Goal: Information Seeking & Learning: Learn about a topic

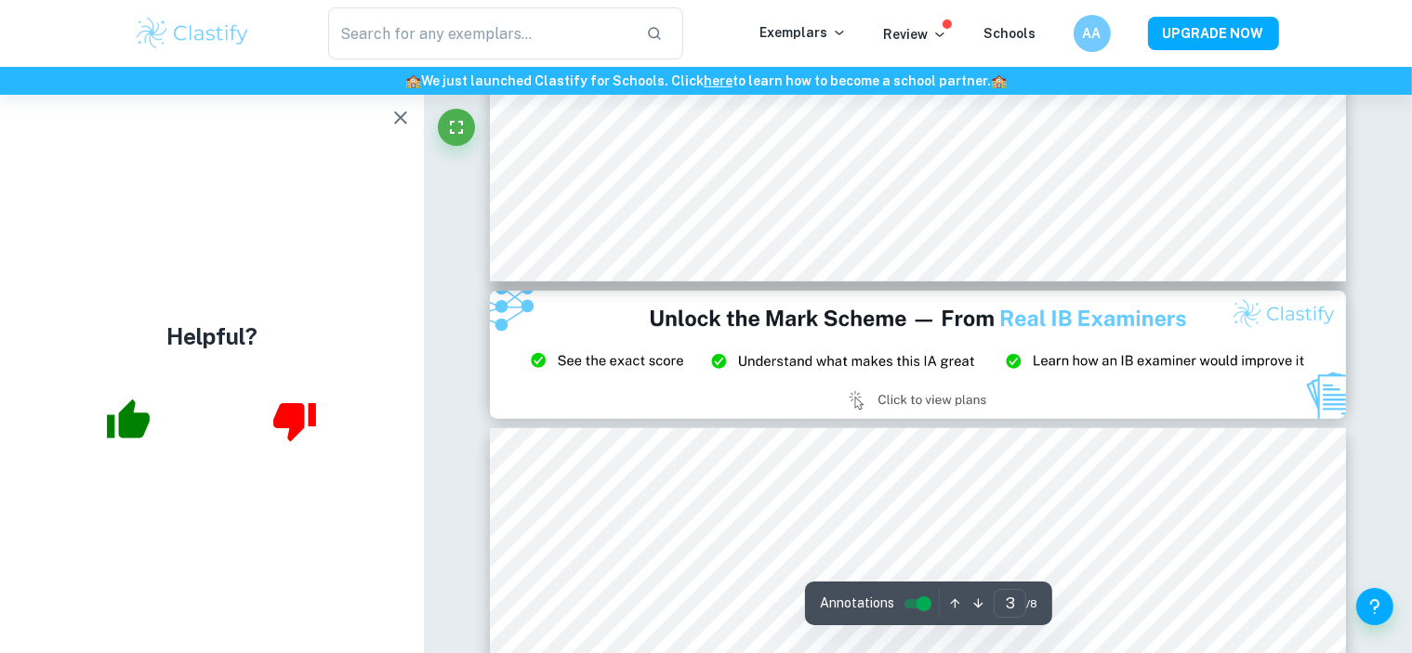
scroll to position [2309, 0]
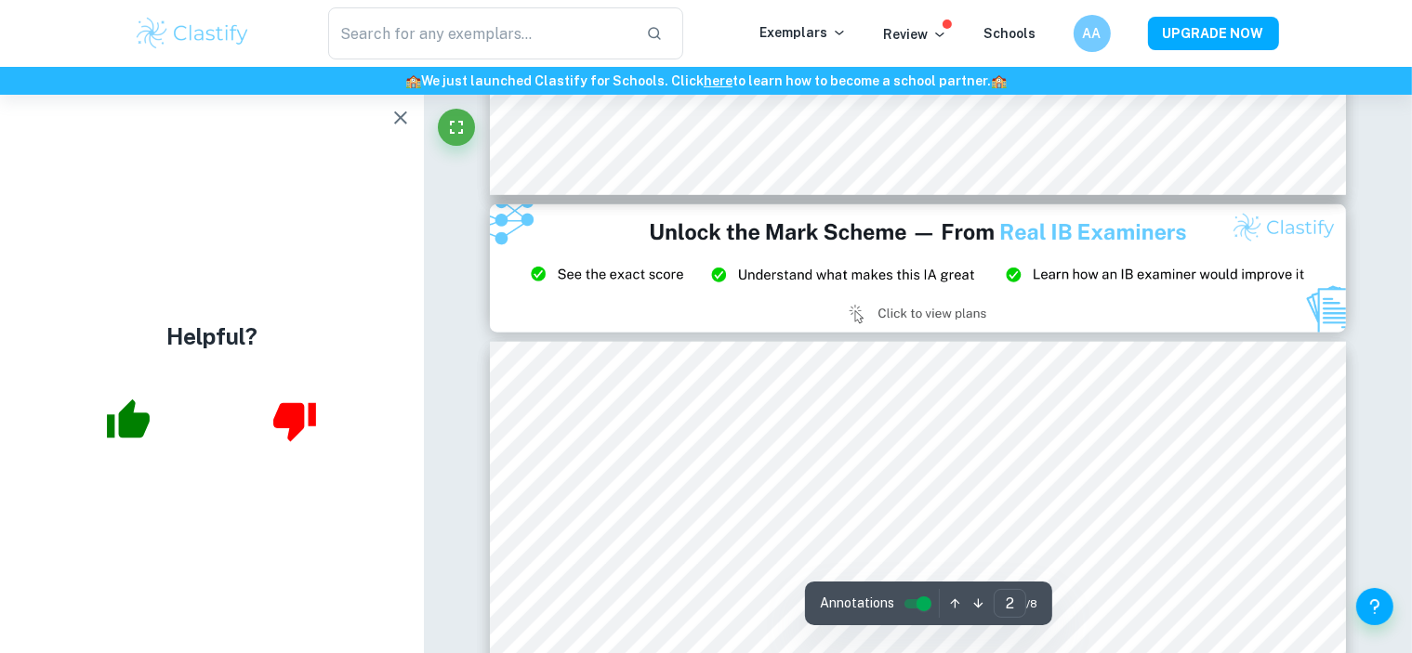
type input "3"
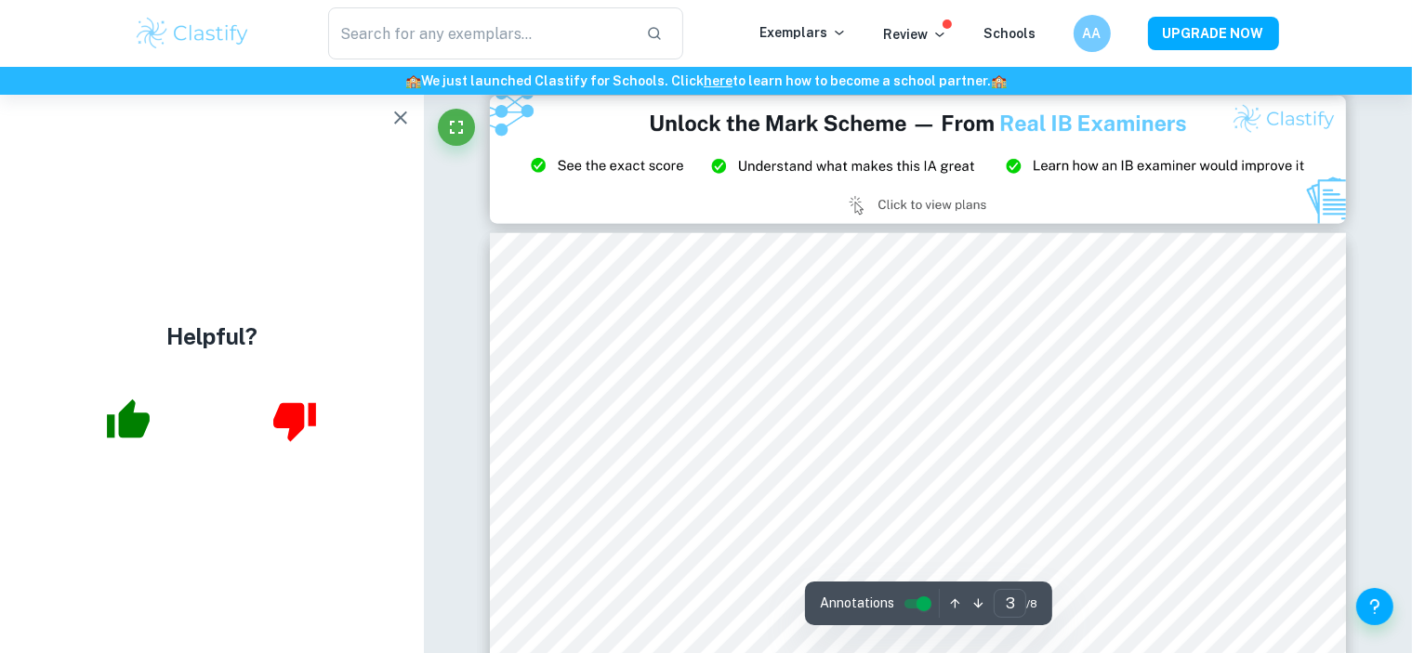
scroll to position [2393, 0]
